Goal: Check status: Check status

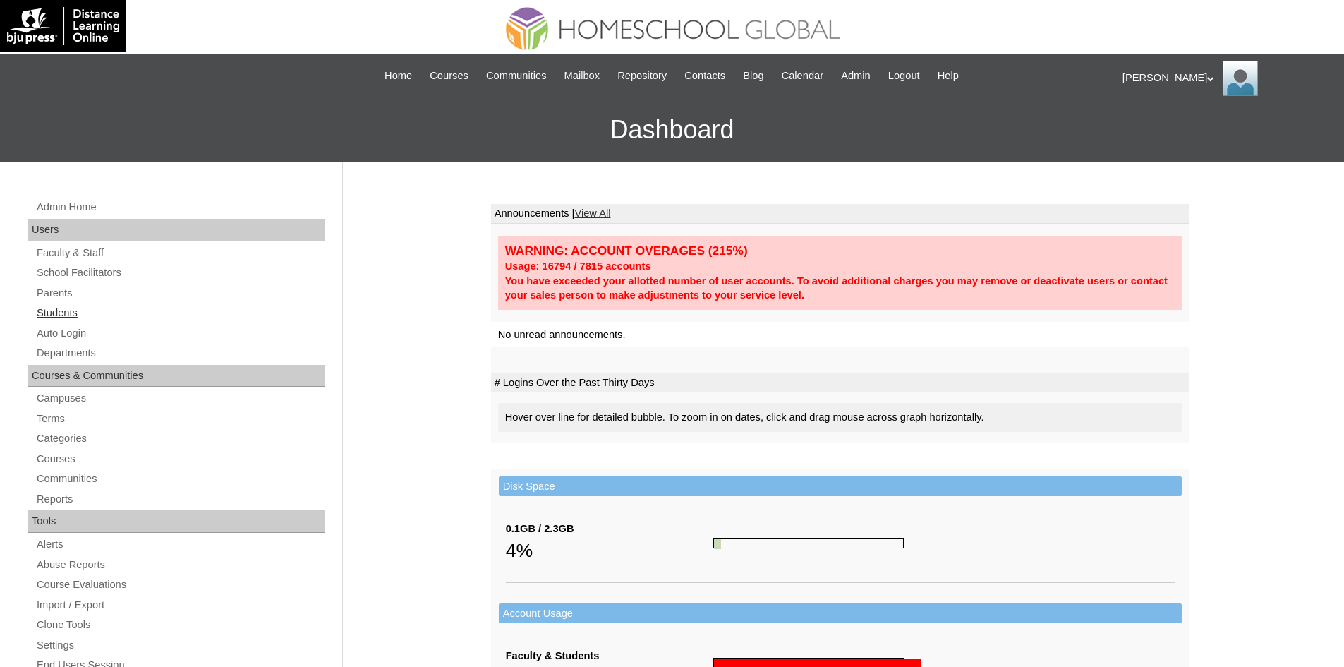
click at [79, 306] on link "Students" at bounding box center [179, 313] width 289 height 18
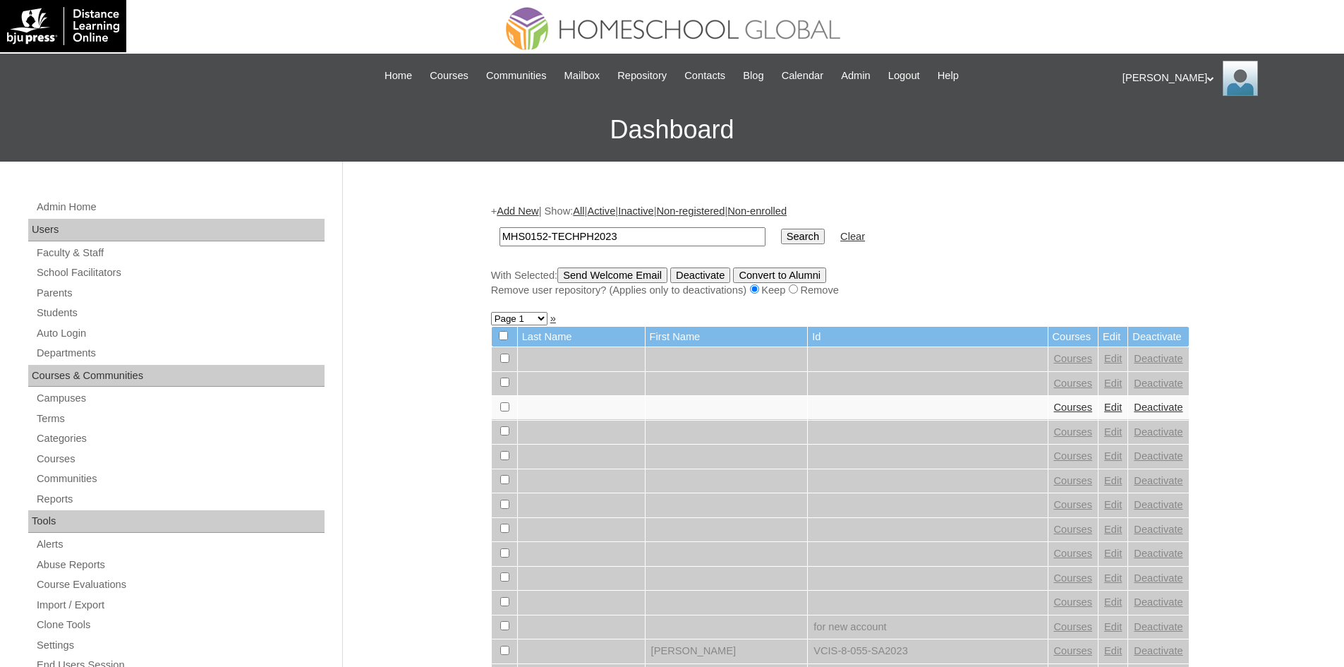
type input "MHS0152-TECHPH2023"
click at [781, 239] on input "Search" at bounding box center [803, 237] width 44 height 16
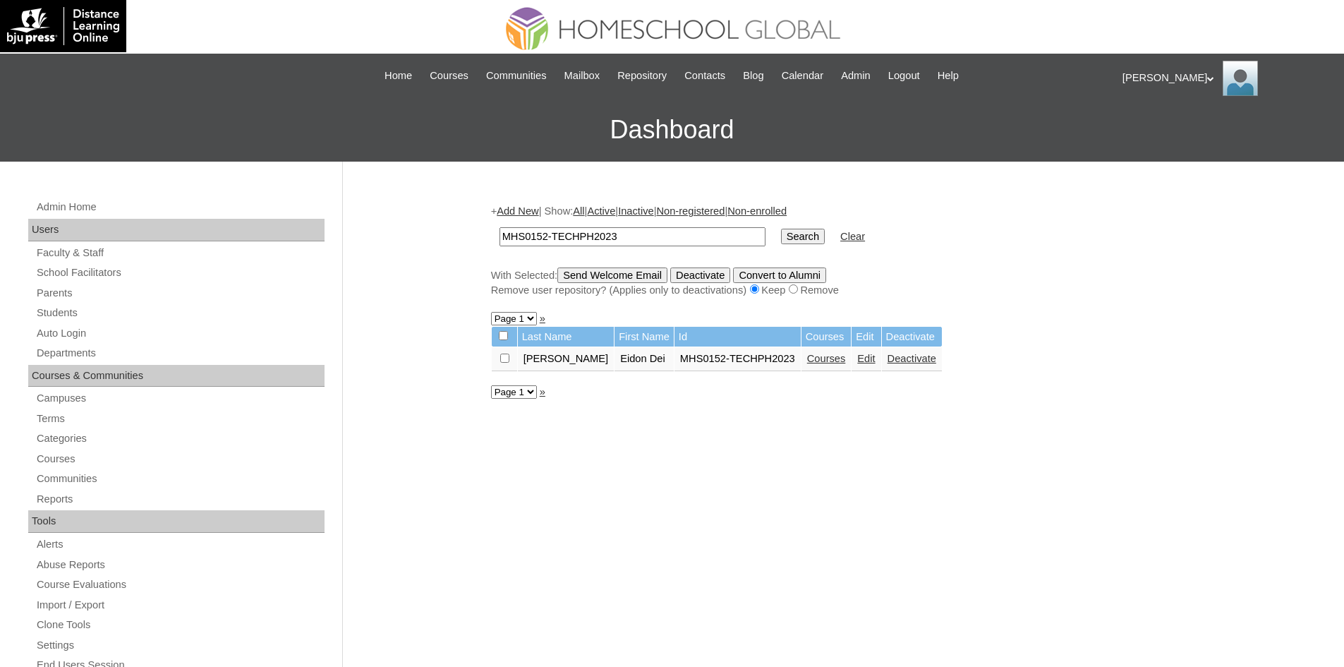
click at [807, 358] on link "Courses" at bounding box center [826, 358] width 39 height 11
